Goal: Transaction & Acquisition: Purchase product/service

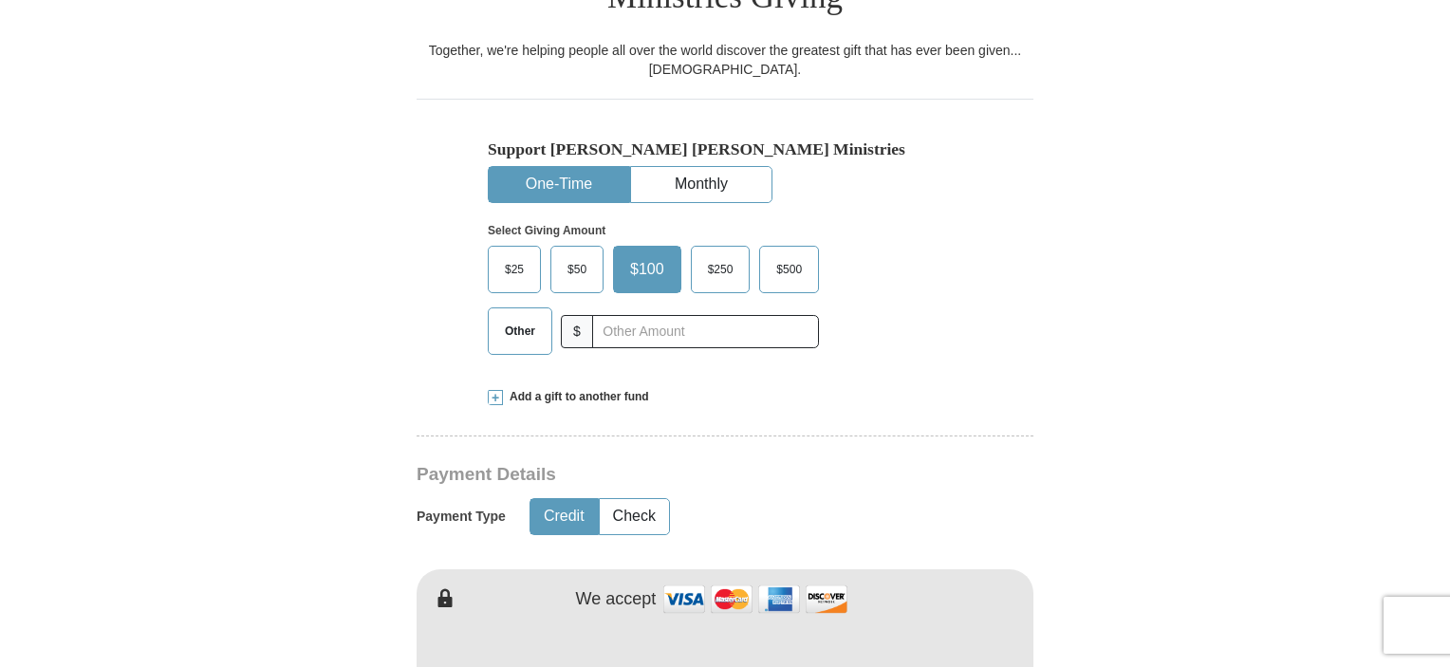
scroll to position [569, 0]
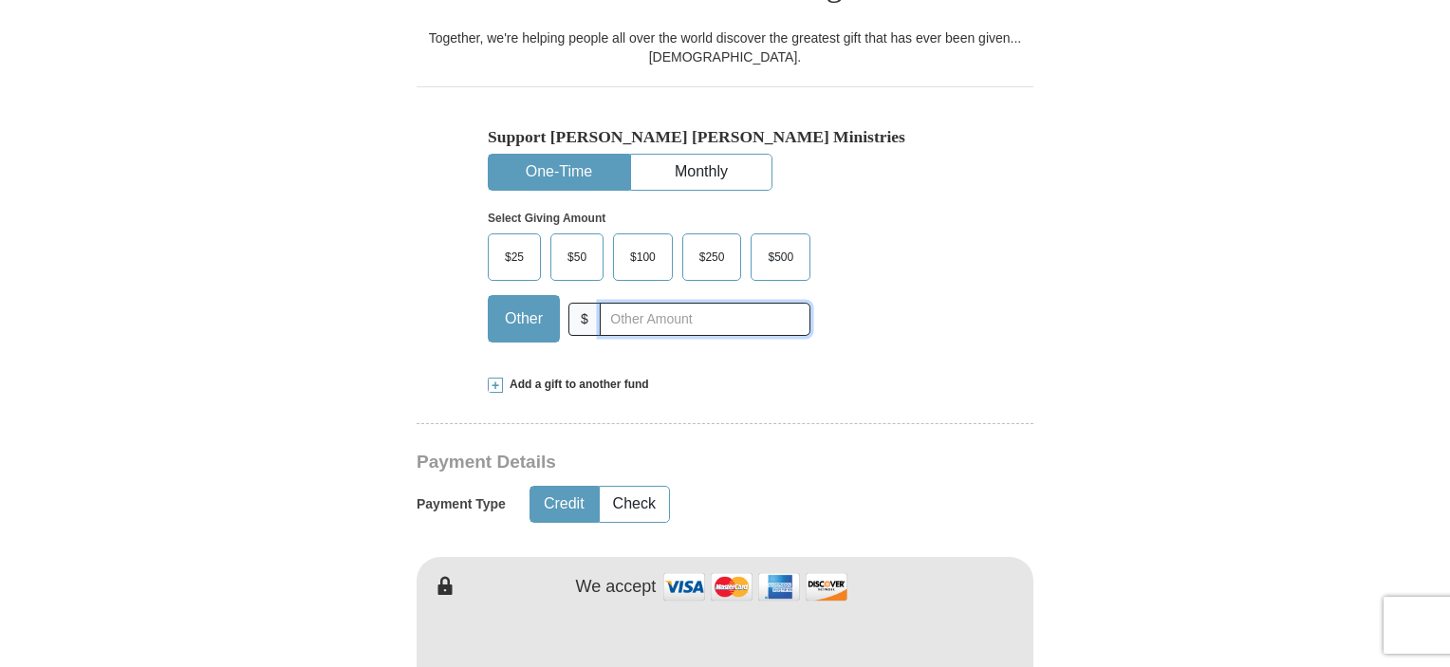
drag, startPoint x: 600, startPoint y: 280, endPoint x: 640, endPoint y: 277, distance: 39.9
click at [600, 303] on input "text" at bounding box center [705, 319] width 211 height 33
type input "115.00"
click at [979, 212] on div "Support [PERSON_NAME] [PERSON_NAME] Ministries One-Time Monthly Select Giving A…" at bounding box center [724, 221] width 617 height 270
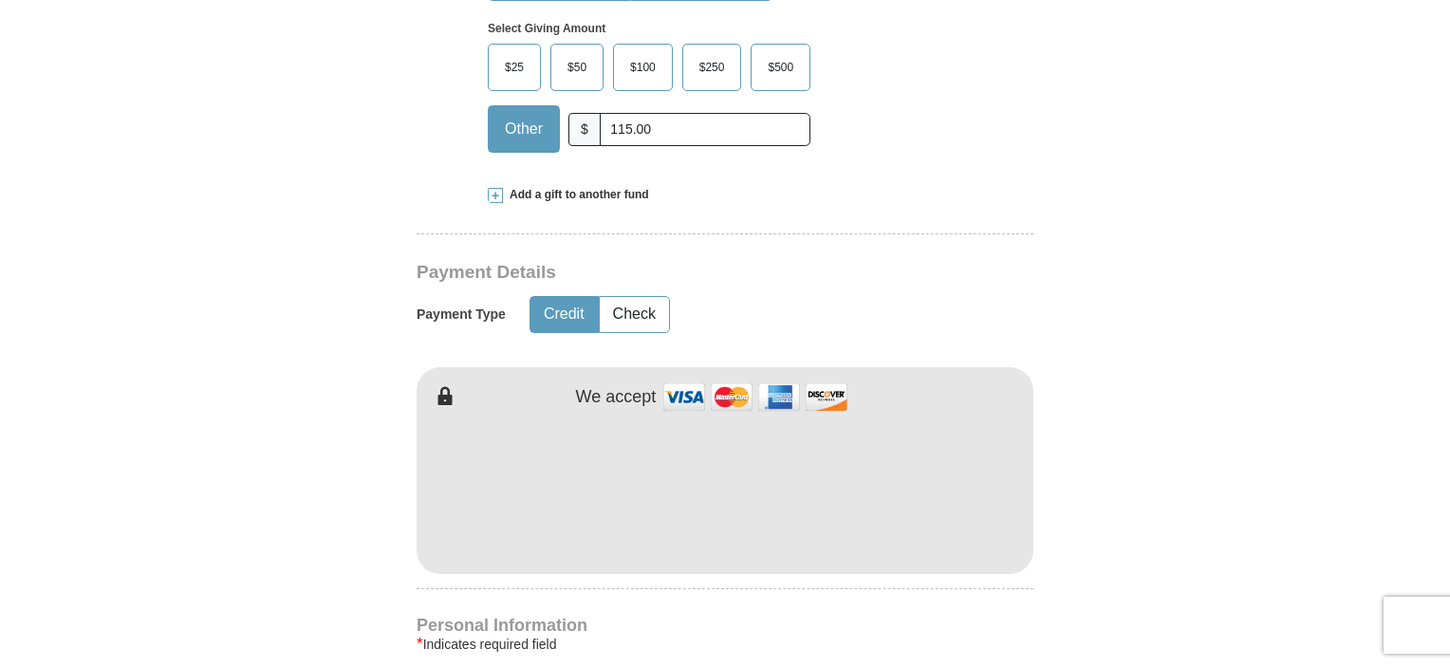
click at [1131, 423] on form "Already have an account? Sign in for faster giving. Don't have an account? Crea…" at bounding box center [724, 506] width 1081 height 2379
click at [1179, 323] on form "Already have an account? Sign in for faster giving. Don't have an account? Crea…" at bounding box center [724, 506] width 1081 height 2379
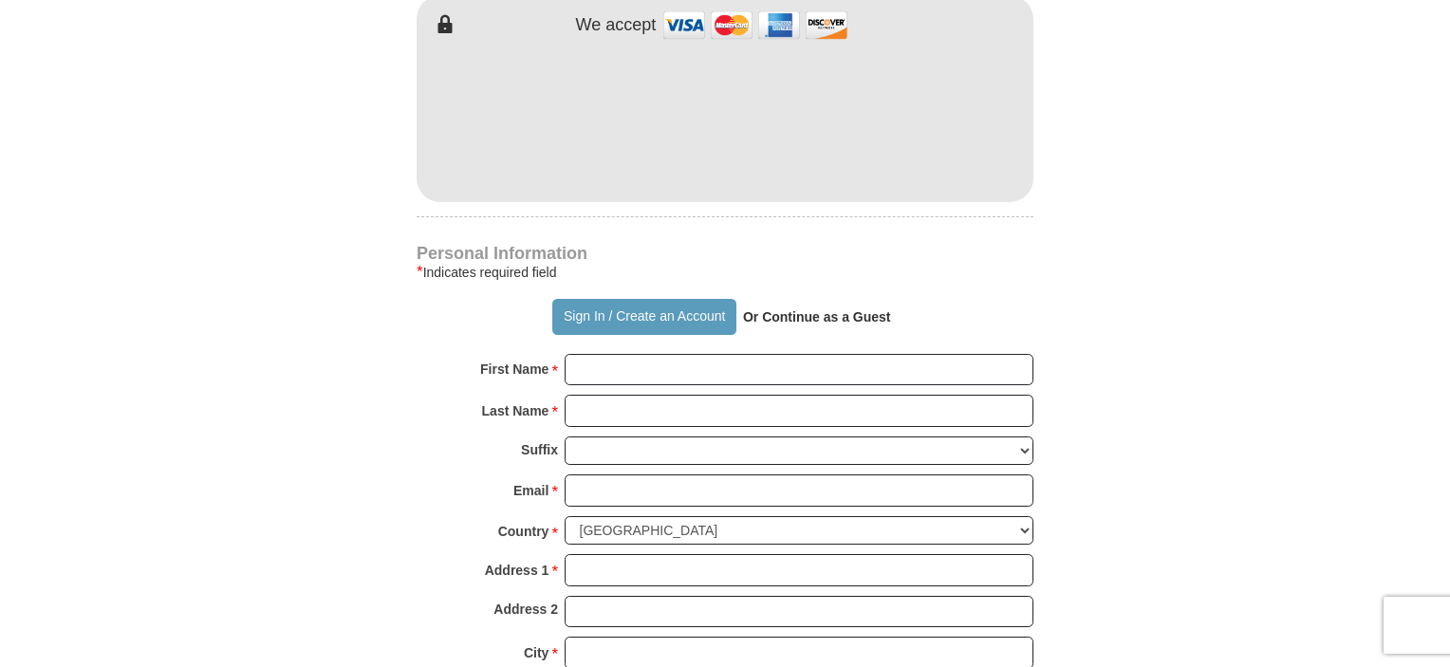
scroll to position [1233, 0]
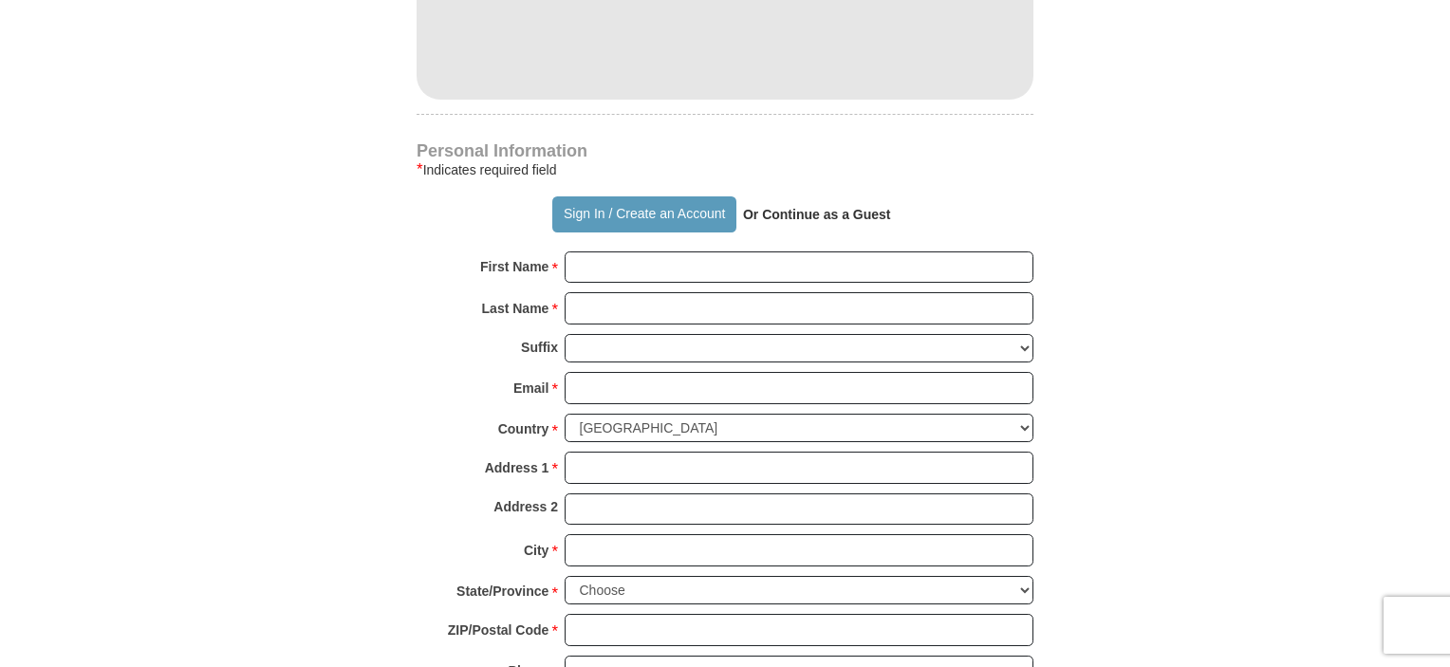
click at [669, 251] on div "First Name * Please enter First Name" at bounding box center [724, 272] width 617 height 42
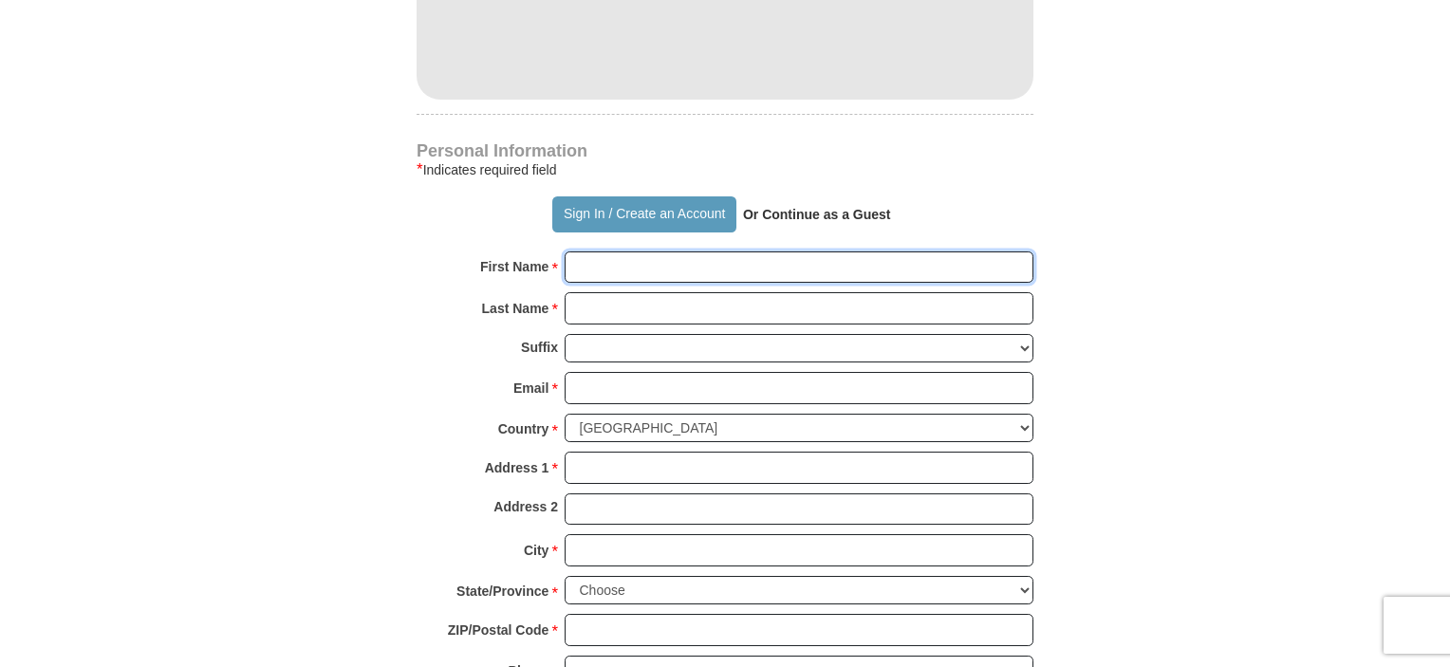
click at [674, 251] on input "First Name *" at bounding box center [798, 267] width 469 height 32
type input "[PERSON_NAME]"
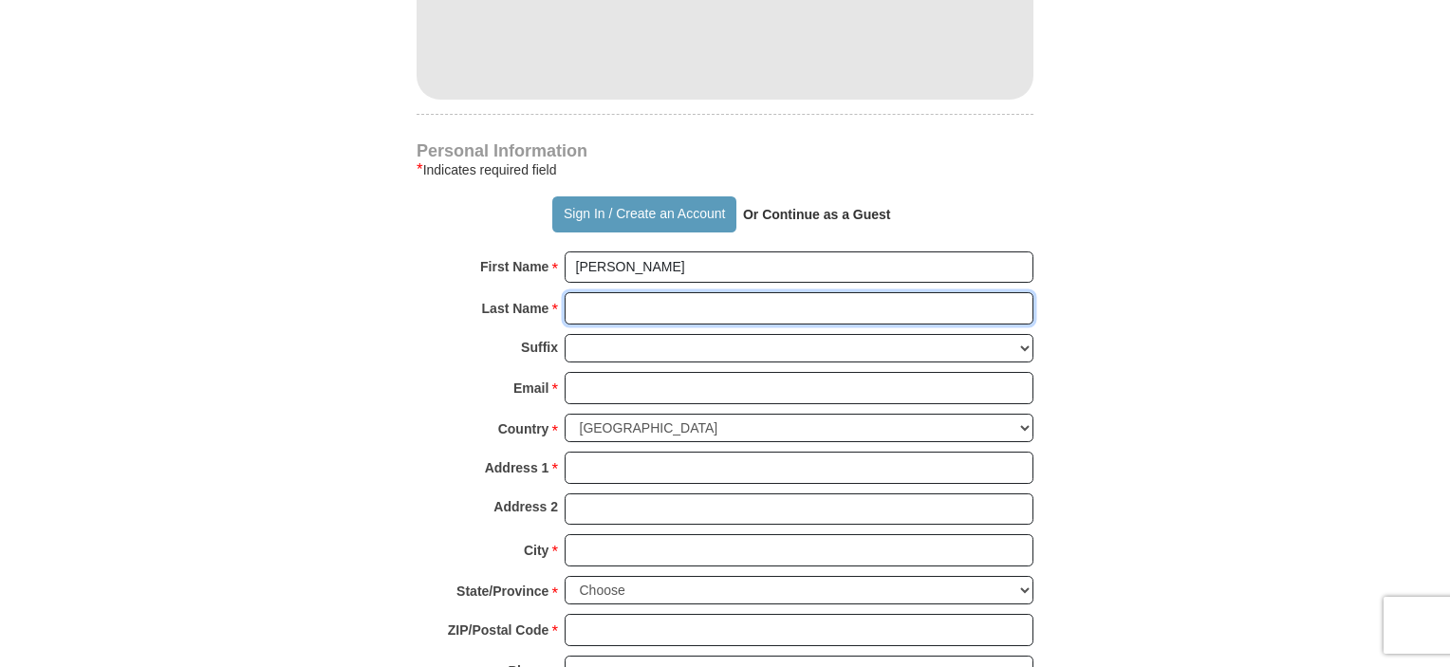
click at [682, 292] on input "Last Name *" at bounding box center [798, 308] width 469 height 32
type input "[PERSON_NAME]"
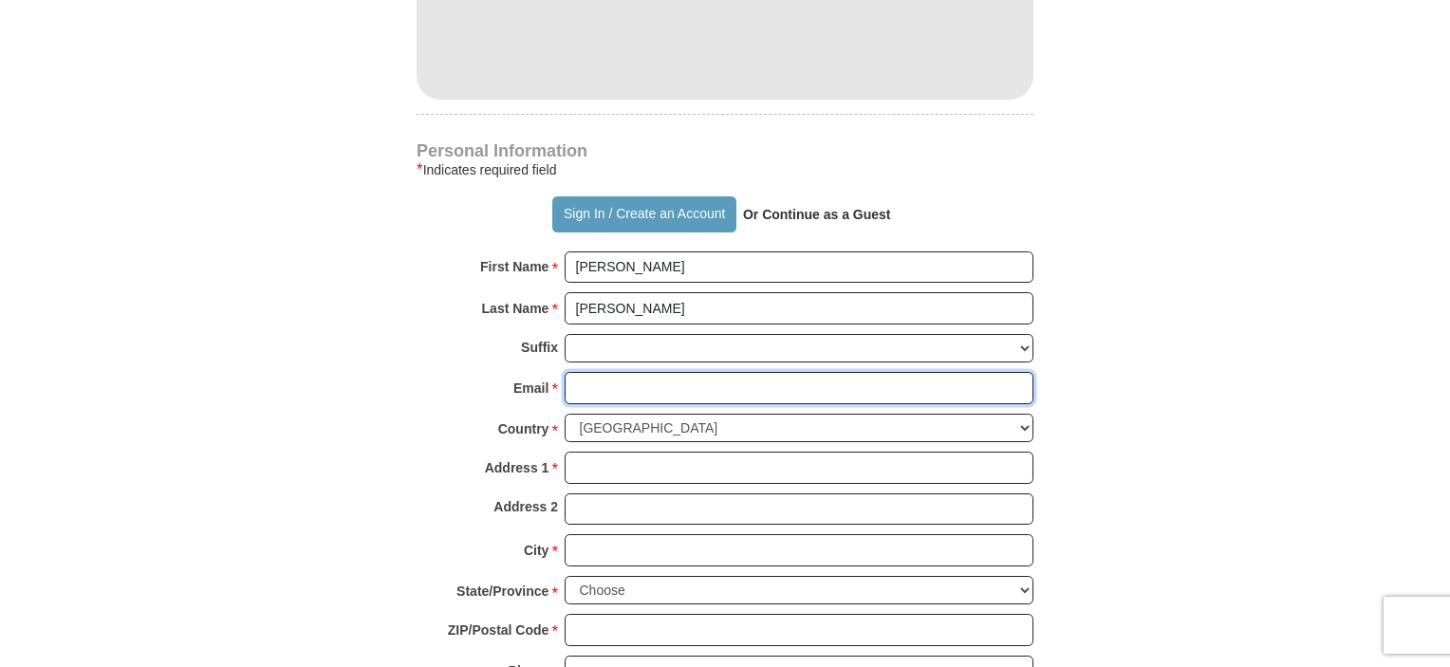
click at [688, 372] on input "Email *" at bounding box center [798, 388] width 469 height 32
type input "[EMAIL_ADDRESS][DOMAIN_NAME]"
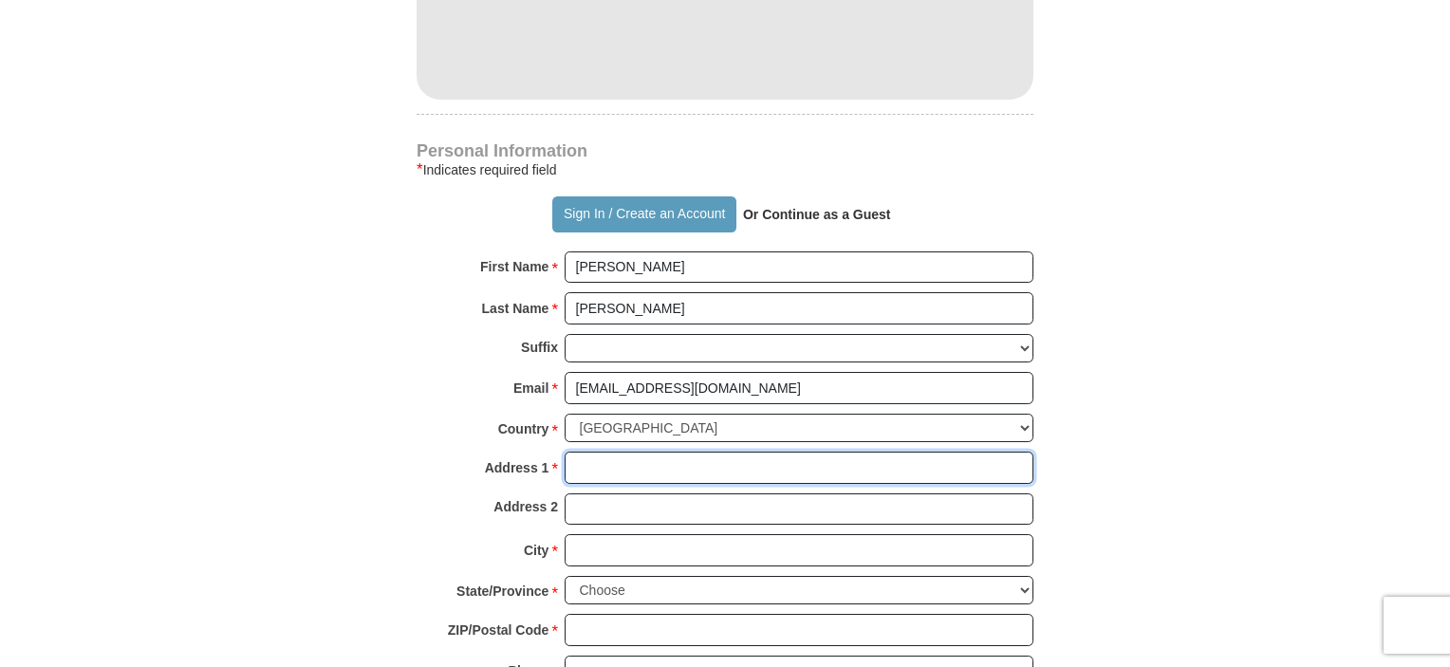
type input "[STREET_ADDRESS]"
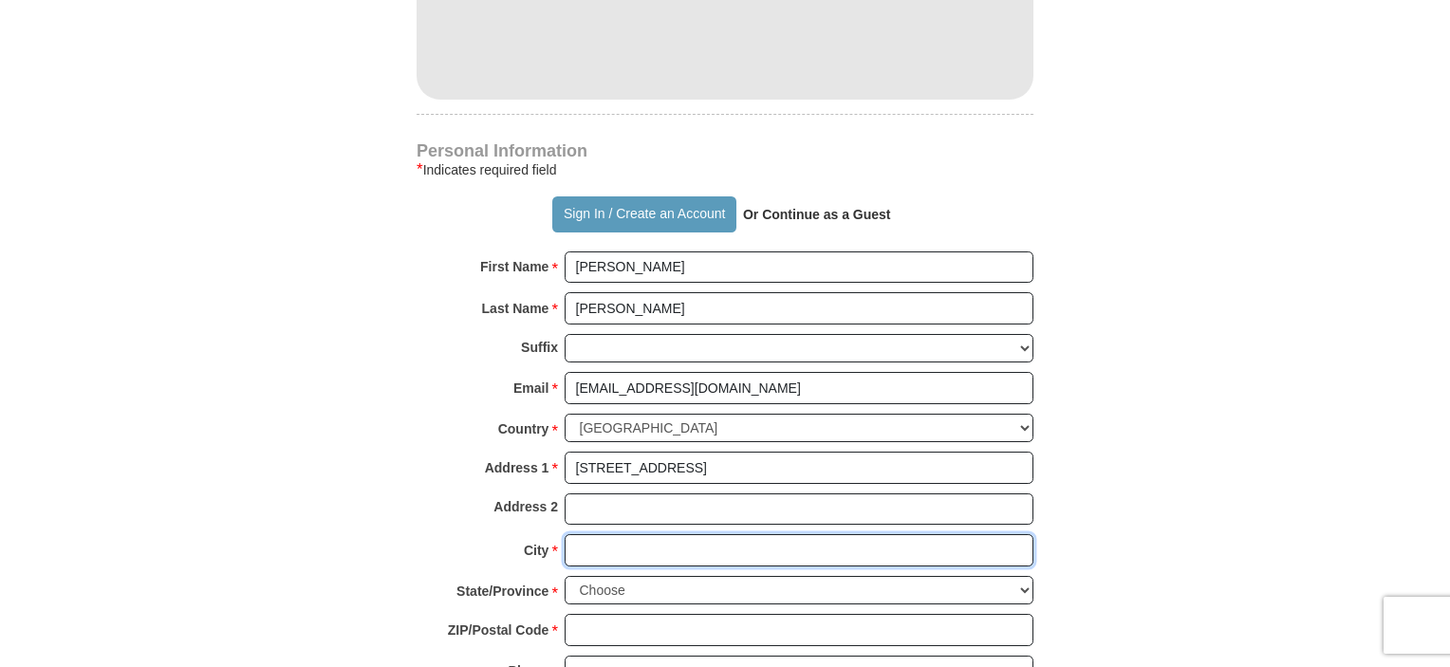
type input "Gastonia"
select select "NC"
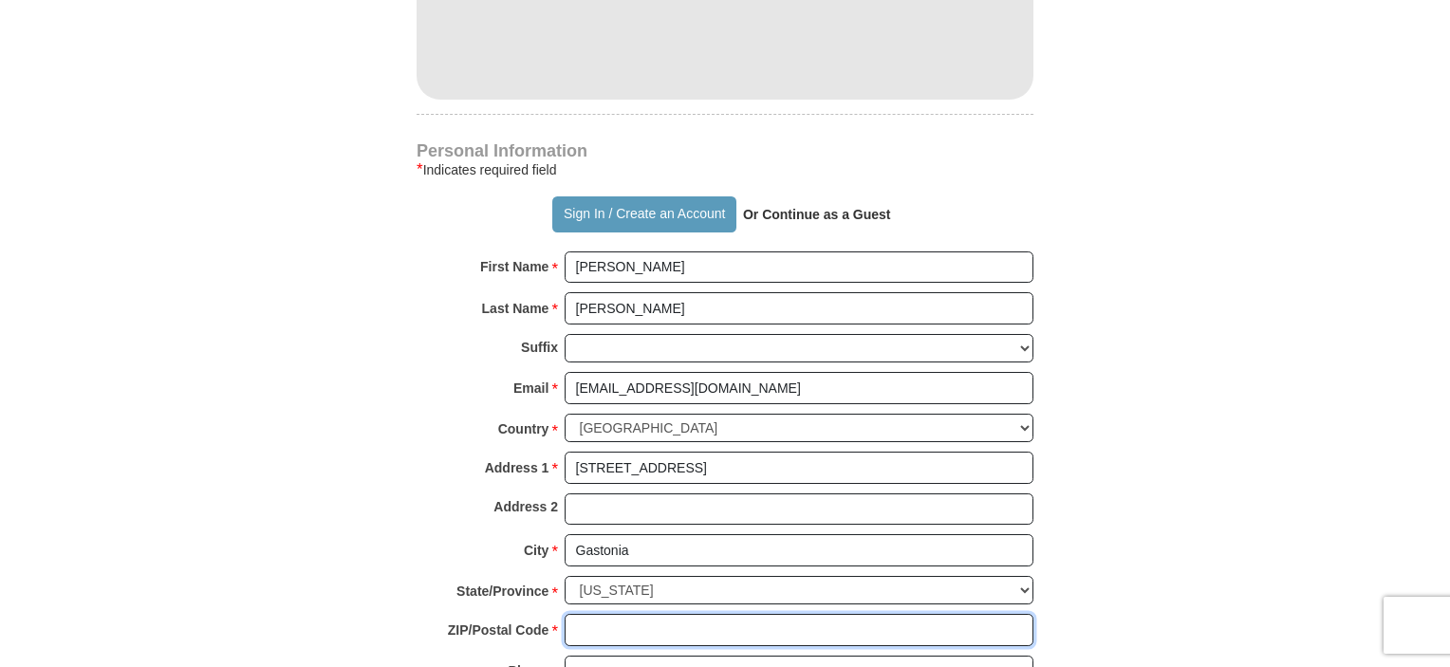
type input "28056"
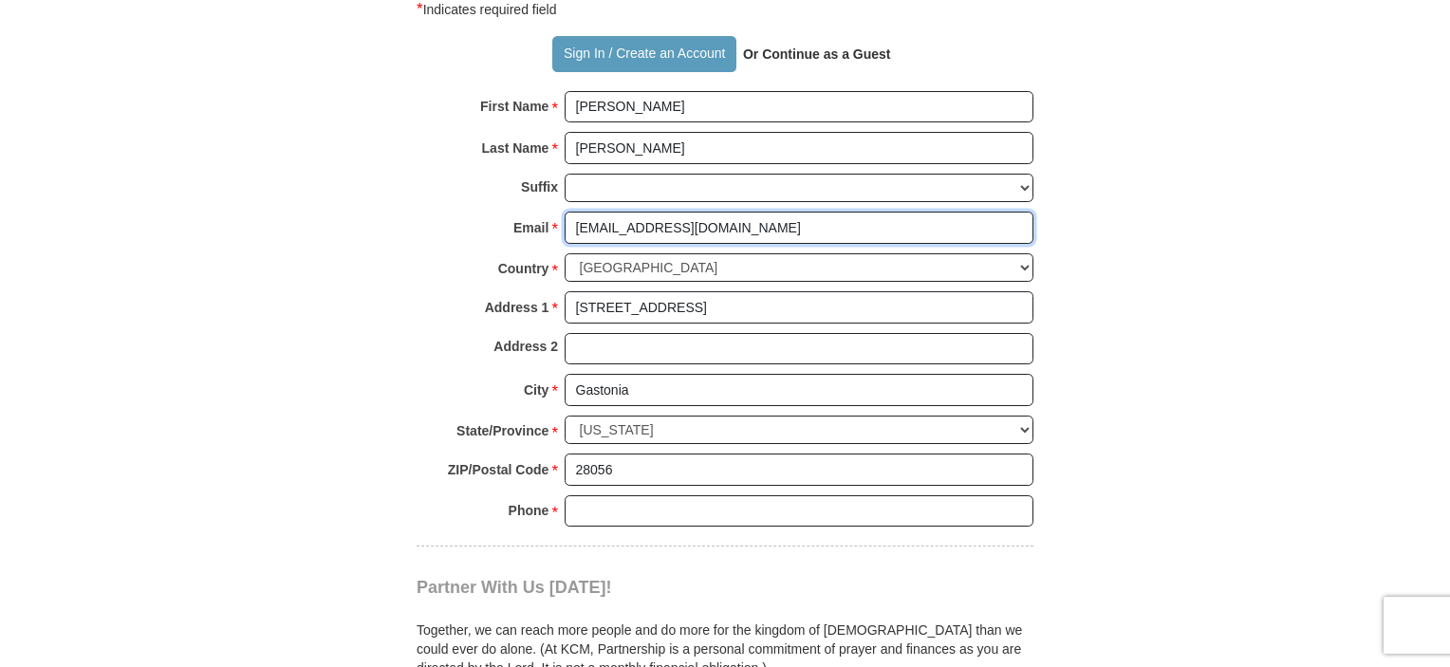
scroll to position [1423, 0]
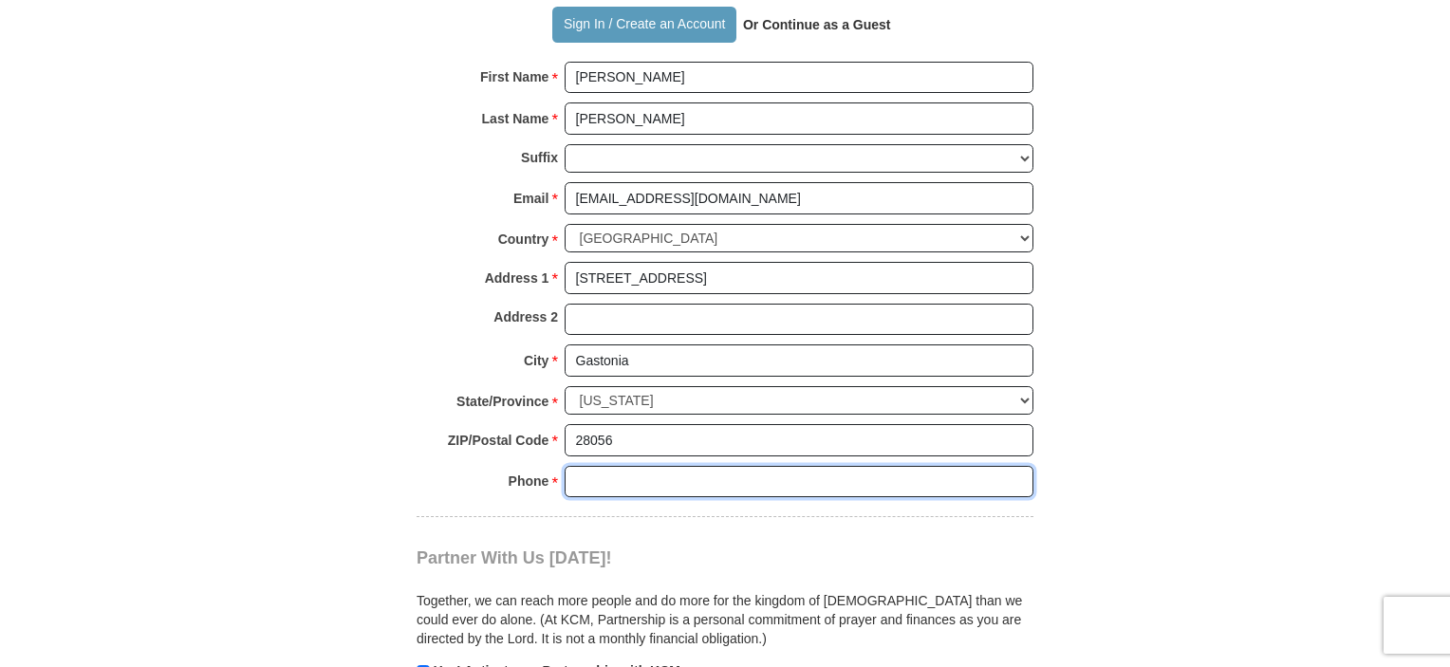
drag, startPoint x: 703, startPoint y: 443, endPoint x: 1358, endPoint y: 177, distance: 706.4
click at [703, 466] on input "Phone * *" at bounding box center [798, 482] width 469 height 32
type input "7044088218"
click at [1358, 356] on body "Sign In Already have an account? Sign in for faster giving. Don't have an accou…" at bounding box center [725, 420] width 1450 height 3686
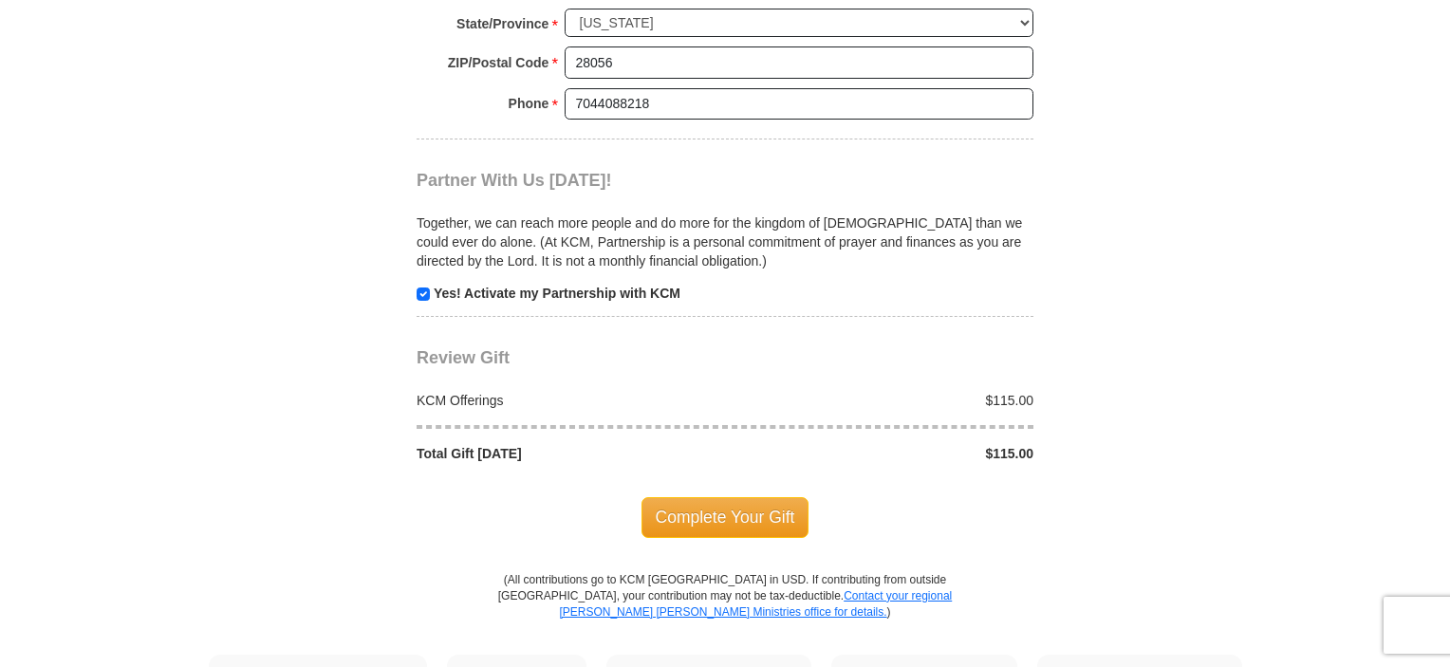
scroll to position [1802, 0]
drag, startPoint x: 748, startPoint y: 462, endPoint x: 715, endPoint y: 433, distance: 44.4
click at [748, 495] on span "Complete Your Gift" at bounding box center [725, 515] width 168 height 40
